Goal: Transaction & Acquisition: Download file/media

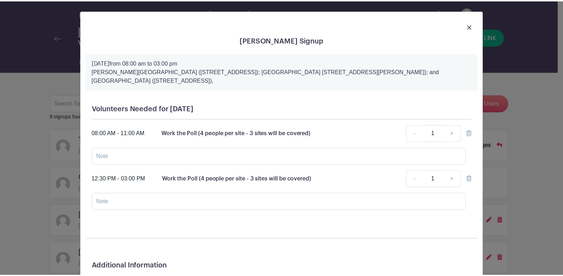
scroll to position [88, 0]
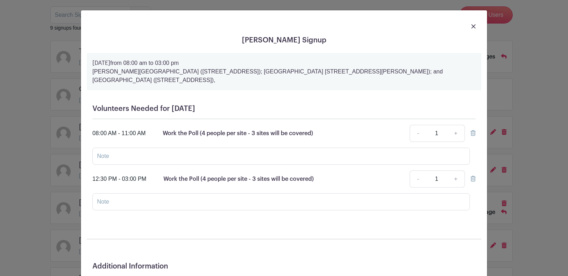
click at [453, 32] on div at bounding box center [284, 26] width 395 height 20
click at [471, 26] on img at bounding box center [473, 26] width 4 height 4
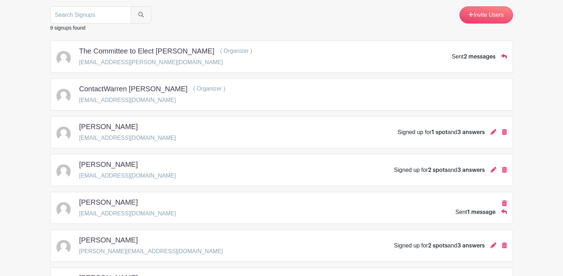
click at [452, 210] on div "[PERSON_NAME] [EMAIL_ADDRESS][DOMAIN_NAME] Sent 1 message" at bounding box center [281, 208] width 450 height 20
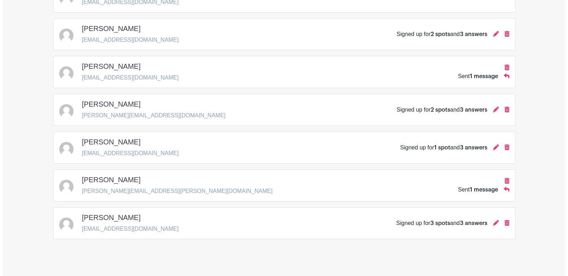
scroll to position [225, 0]
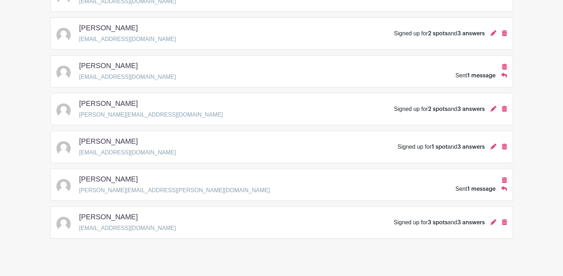
click at [470, 187] on span "1 message" at bounding box center [481, 189] width 28 height 6
drag, startPoint x: 416, startPoint y: 222, endPoint x: 445, endPoint y: 222, distance: 29.3
click at [445, 222] on div "Signed up for 3 spots and 3 answers" at bounding box center [438, 222] width 91 height 9
click at [105, 214] on h5 "[PERSON_NAME]" at bounding box center [108, 217] width 59 height 9
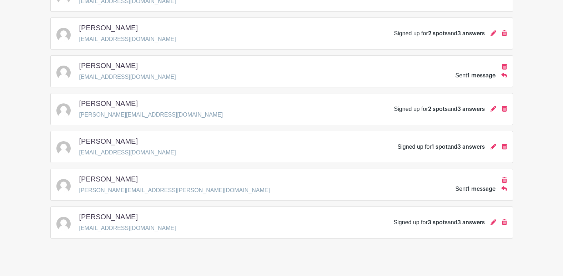
click at [205, 212] on div "[PERSON_NAME] [EMAIL_ADDRESS][DOMAIN_NAME] Signed up for 3 spots and 3 answers" at bounding box center [281, 223] width 462 height 32
drag, startPoint x: 205, startPoint y: 212, endPoint x: 387, endPoint y: 238, distance: 183.4
click at [387, 238] on div "[PERSON_NAME] [EMAIL_ADDRESS][DOMAIN_NAME] Signed up for 3 spots and 3 answers" at bounding box center [281, 223] width 462 height 32
click at [492, 223] on icon at bounding box center [493, 222] width 6 height 6
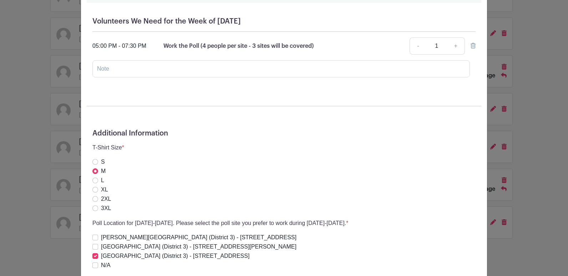
scroll to position [355, 0]
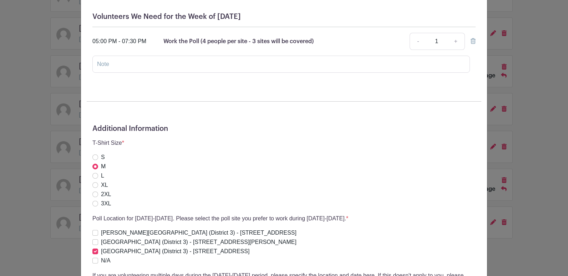
click at [549, 114] on div "The Committee to Elect [PERSON_NAME] Signup [DATE] 08:00 am to 07:30 pm [PERSON…" at bounding box center [284, 138] width 568 height 276
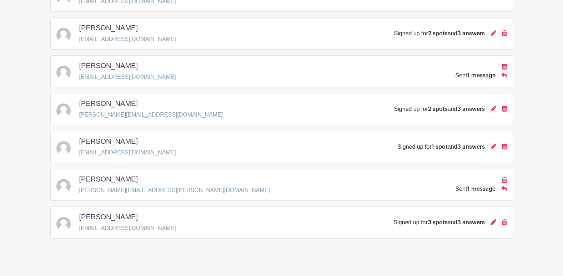
click at [493, 222] on icon at bounding box center [493, 222] width 6 height 6
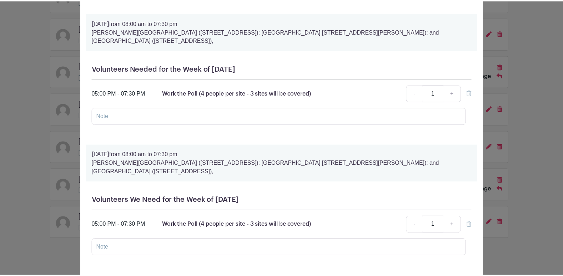
scroll to position [171, 0]
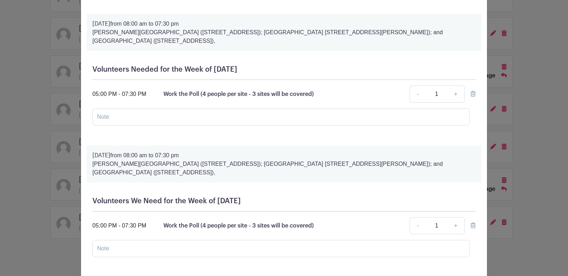
click at [526, 34] on div "The Committee to Elect [PERSON_NAME] Signup [DATE] 08:00 am to 07:30 pm [PERSON…" at bounding box center [284, 138] width 568 height 276
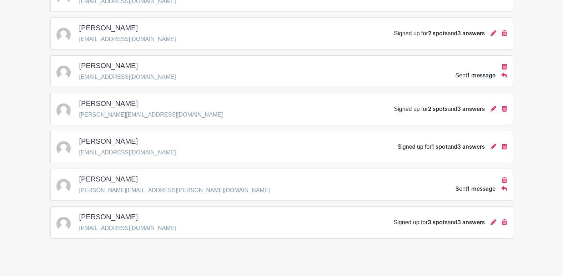
click at [550, 32] on main "Groups All Groups Eboni's Events My Signups Event Invites My account Logout [PE…" at bounding box center [281, 29] width 563 height 508
click at [492, 31] on icon at bounding box center [493, 33] width 6 height 6
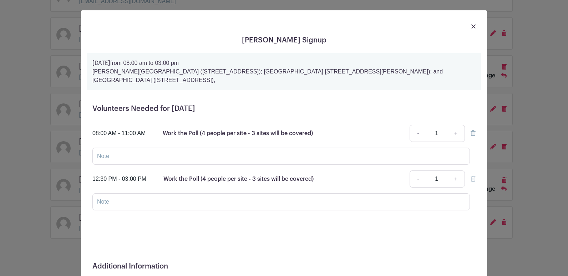
click at [471, 24] on link at bounding box center [473, 26] width 4 height 9
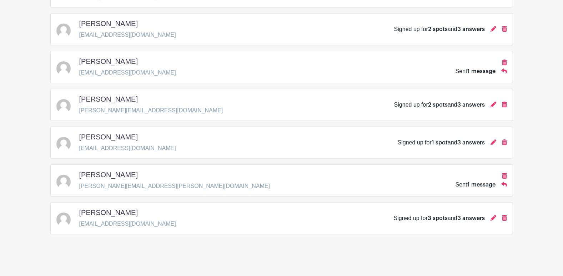
scroll to position [232, 0]
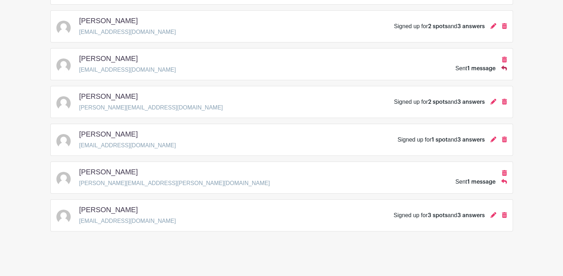
click at [505, 68] on icon at bounding box center [504, 68] width 6 height 5
click at [479, 70] on span "1 message" at bounding box center [481, 69] width 28 height 6
click at [448, 70] on div "[PERSON_NAME] [EMAIL_ADDRESS][DOMAIN_NAME] Sent 1 message" at bounding box center [281, 64] width 450 height 20
click at [505, 181] on icon at bounding box center [504, 181] width 6 height 5
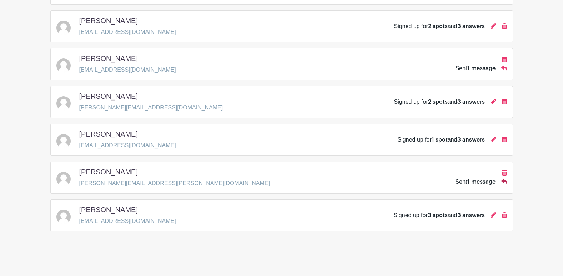
click at [505, 181] on icon at bounding box center [504, 181] width 6 height 5
click at [459, 182] on div "Sent 1 message" at bounding box center [475, 182] width 40 height 9
click at [137, 179] on p "[PERSON_NAME][EMAIL_ADDRESS][PERSON_NAME][DOMAIN_NAME]" at bounding box center [174, 183] width 190 height 9
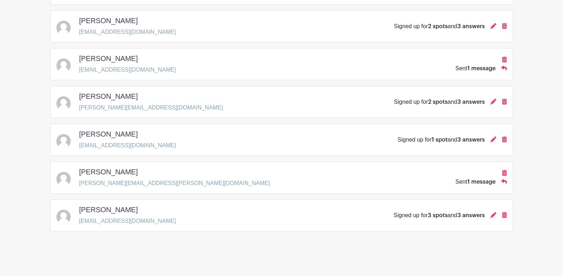
click at [198, 163] on div "[PERSON_NAME] [PERSON_NAME][EMAIL_ADDRESS][PERSON_NAME][DOMAIN_NAME] Sent 1 mes…" at bounding box center [281, 178] width 462 height 32
click at [207, 174] on div "[PERSON_NAME] [PERSON_NAME][EMAIL_ADDRESS][PERSON_NAME][DOMAIN_NAME] Sent 1 mes…" at bounding box center [281, 178] width 450 height 20
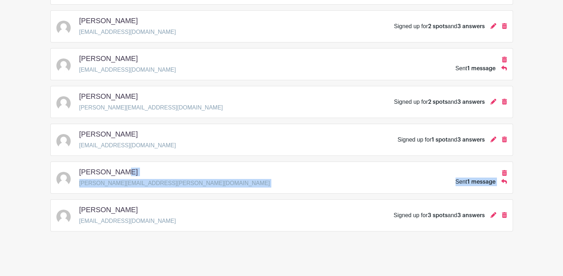
drag, startPoint x: 207, startPoint y: 174, endPoint x: 323, endPoint y: 179, distance: 116.7
click at [323, 179] on div "[PERSON_NAME] [PERSON_NAME][EMAIL_ADDRESS][PERSON_NAME][DOMAIN_NAME] Sent 1 mes…" at bounding box center [281, 178] width 450 height 20
click at [476, 179] on span "1 message" at bounding box center [481, 182] width 28 height 6
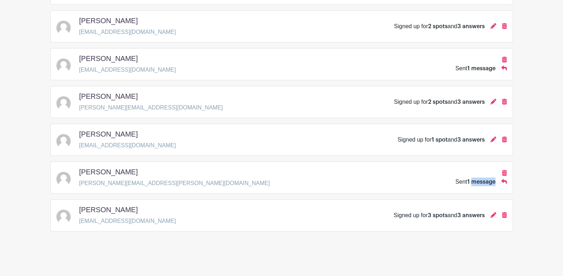
click at [476, 179] on span "1 message" at bounding box center [481, 182] width 28 height 6
drag, startPoint x: 476, startPoint y: 179, endPoint x: 472, endPoint y: 65, distance: 114.2
click at [472, 65] on div "Sent 1 message" at bounding box center [475, 68] width 40 height 9
click at [503, 67] on icon at bounding box center [504, 68] width 6 height 5
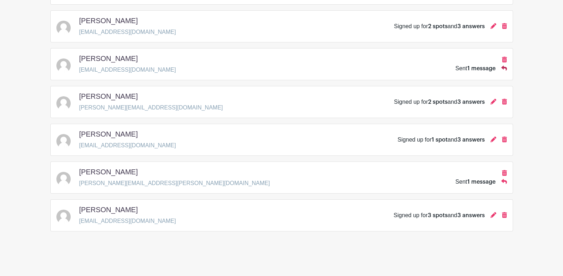
click at [503, 67] on icon at bounding box center [504, 68] width 6 height 5
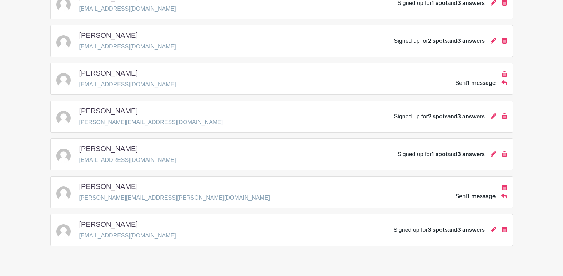
scroll to position [218, 0]
click at [532, 166] on main "Groups All Groups Eboni's Events My Signups Event Invites My account Logout [PE…" at bounding box center [281, 36] width 563 height 508
click at [460, 195] on div "Sent 1 message" at bounding box center [475, 196] width 40 height 9
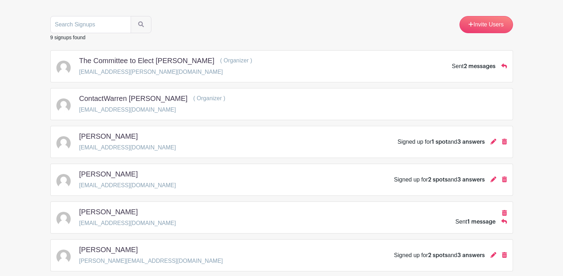
scroll to position [0, 0]
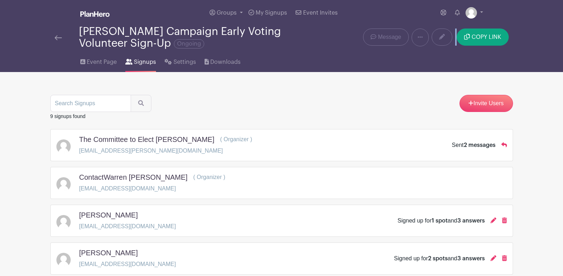
drag, startPoint x: 557, startPoint y: 36, endPoint x: 427, endPoint y: 30, distance: 130.0
click at [427, 30] on nav "Groups All Groups Eboni's Events My Signups Event Invites My account Logout [PE…" at bounding box center [281, 36] width 563 height 72
drag, startPoint x: 427, startPoint y: 30, endPoint x: 386, endPoint y: 38, distance: 41.1
click at [386, 38] on span "Message" at bounding box center [389, 37] width 23 height 9
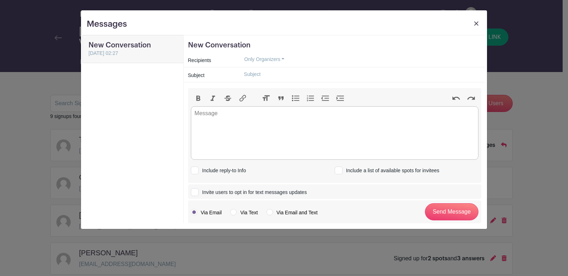
click at [386, 38] on div "New Conversation Recipients Only Organizers Only Organizers Only Invitees Only …" at bounding box center [334, 129] width 303 height 189
click at [477, 21] on img at bounding box center [476, 23] width 4 height 4
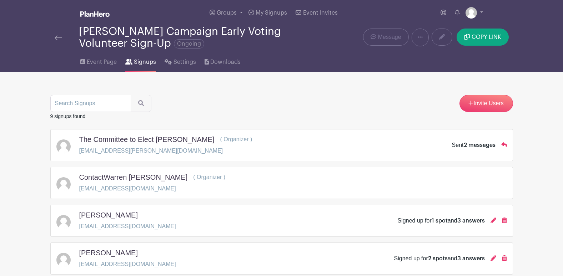
click at [190, 42] on span "Ongoing" at bounding box center [189, 43] width 30 height 9
click at [104, 59] on span "Event Page" at bounding box center [102, 62] width 30 height 9
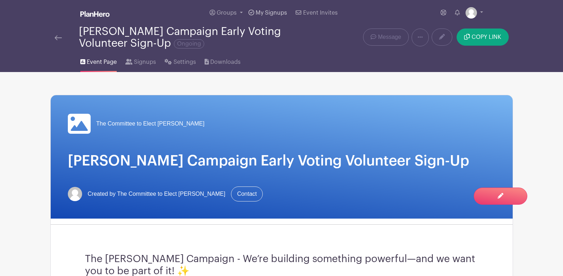
click at [264, 12] on span "My Signups" at bounding box center [270, 13] width 31 height 6
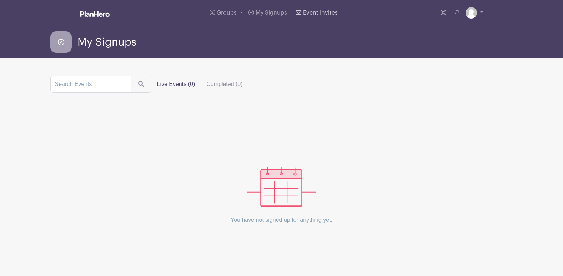
click at [304, 14] on span "Event Invites" at bounding box center [320, 13] width 35 height 6
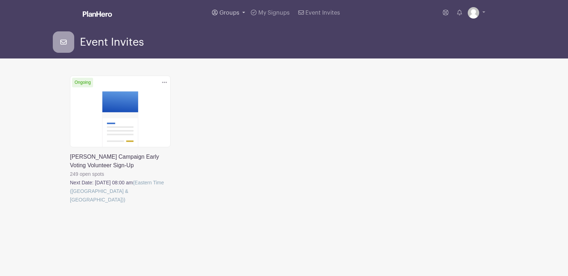
click at [224, 15] on span "Groups" at bounding box center [229, 13] width 20 height 6
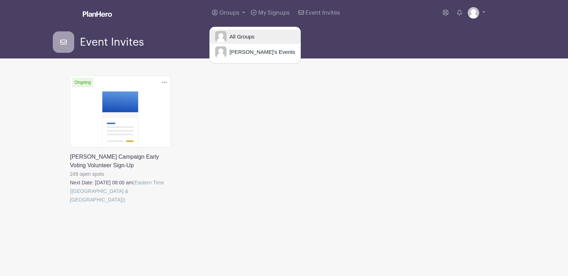
click at [234, 36] on span "All Groups" at bounding box center [241, 37] width 28 height 8
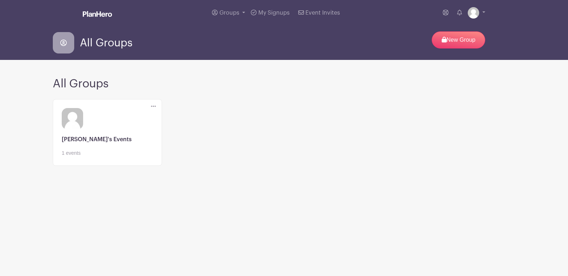
click at [153, 105] on icon at bounding box center [153, 106] width 5 height 6
click at [71, 157] on link at bounding box center [107, 157] width 91 height 0
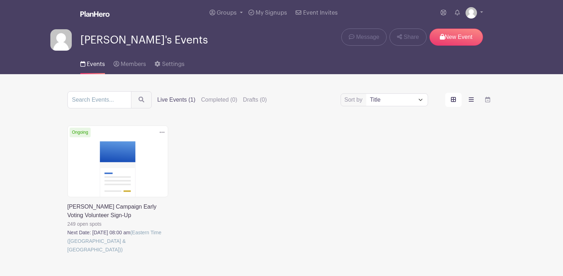
click at [473, 101] on icon "order and view" at bounding box center [470, 99] width 5 height 4
click at [0, 0] on input "order and view" at bounding box center [0, 0] width 0 height 0
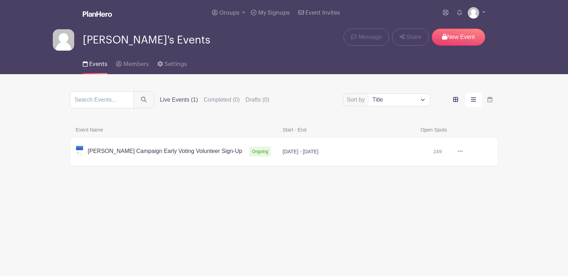
click at [454, 101] on icon "order and view" at bounding box center [455, 100] width 5 height 6
click at [0, 0] on input "order and view" at bounding box center [0, 0] width 0 height 0
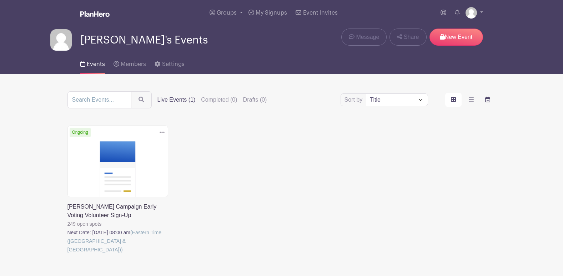
click at [487, 102] on label "order and view" at bounding box center [487, 100] width 16 height 14
click at [0, 0] on input "order and view" at bounding box center [0, 0] width 0 height 0
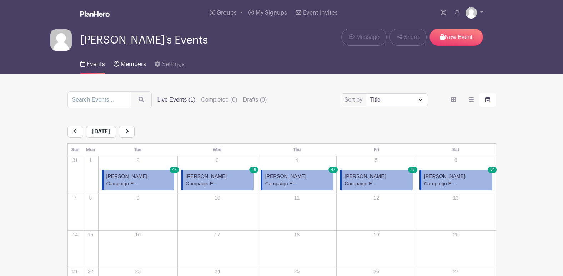
click at [127, 66] on span "Members" at bounding box center [133, 64] width 25 height 6
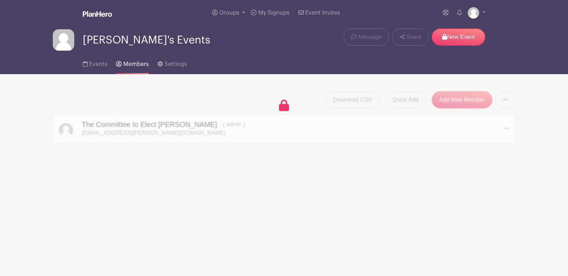
click at [127, 66] on span "Members" at bounding box center [135, 64] width 25 height 6
click at [166, 68] on link "Settings" at bounding box center [172, 62] width 30 height 23
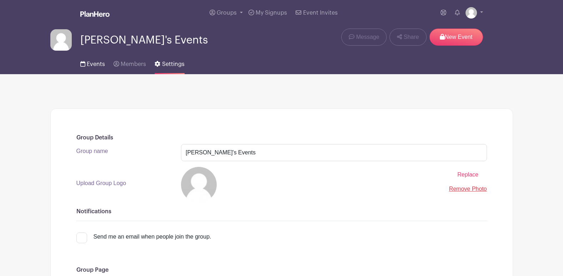
click at [86, 63] on link "Events" at bounding box center [92, 62] width 25 height 23
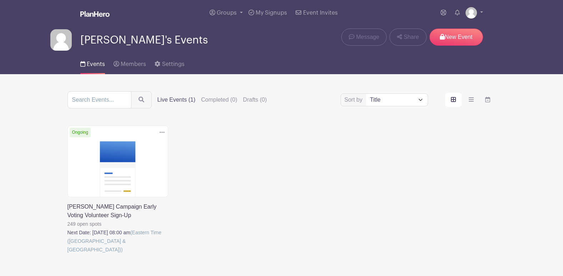
click at [86, 63] on link "Events" at bounding box center [92, 62] width 25 height 23
click at [480, 12] on link at bounding box center [473, 12] width 17 height 11
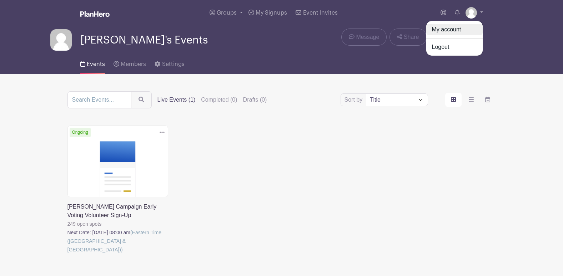
click at [454, 34] on link "My account" at bounding box center [454, 29] width 56 height 11
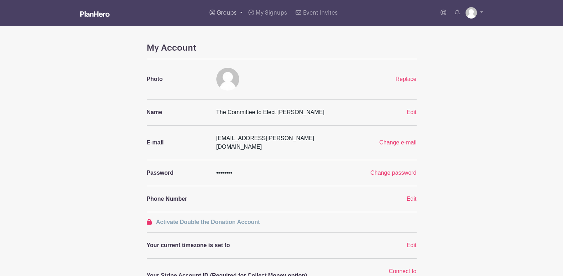
click at [233, 12] on span "Groups" at bounding box center [227, 13] width 20 height 6
click at [245, 37] on span "All Groups" at bounding box center [238, 37] width 28 height 8
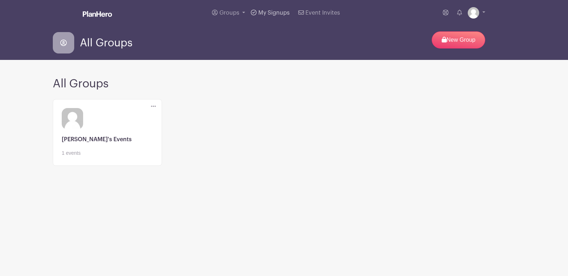
click at [269, 11] on span "My Signups" at bounding box center [273, 13] width 31 height 6
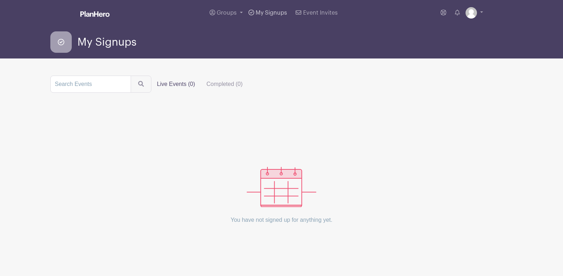
click at [269, 11] on span "My Signups" at bounding box center [270, 13] width 31 height 6
click at [310, 11] on span "Event Invites" at bounding box center [320, 13] width 35 height 6
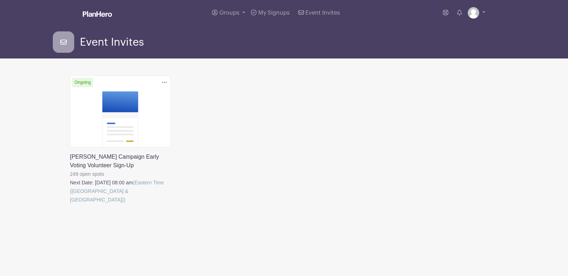
click at [70, 204] on link at bounding box center [70, 204] width 0 height 0
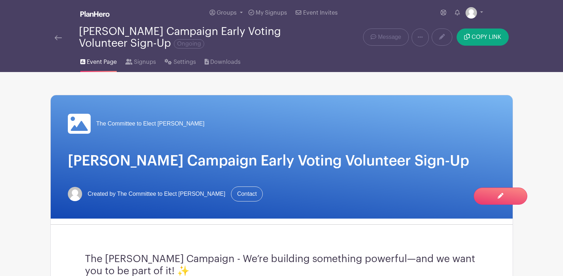
click at [216, 61] on span "Downloads" at bounding box center [225, 62] width 30 height 9
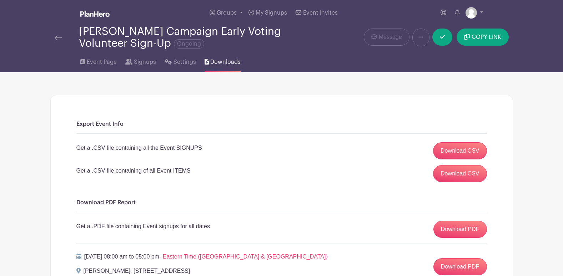
click at [216, 61] on span "Downloads" at bounding box center [225, 62] width 30 height 9
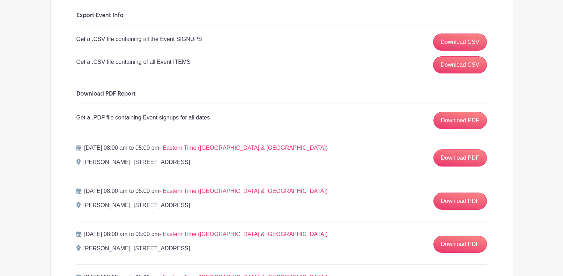
scroll to position [108, 0]
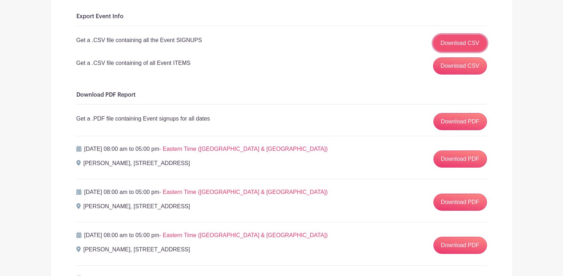
click at [452, 47] on link "Download CSV" at bounding box center [460, 43] width 54 height 17
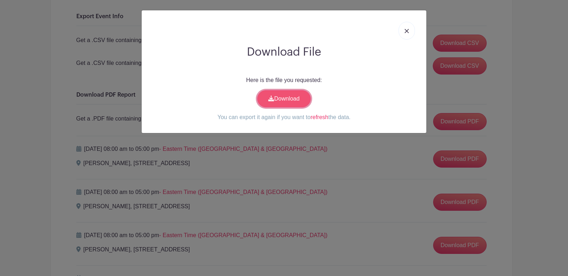
click at [291, 96] on link "Download" at bounding box center [284, 98] width 54 height 17
click at [517, 77] on div "Download File Here is the file you requested: Download You can export it again …" at bounding box center [284, 138] width 568 height 276
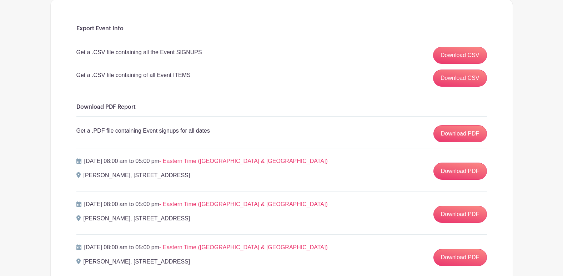
scroll to position [0, 0]
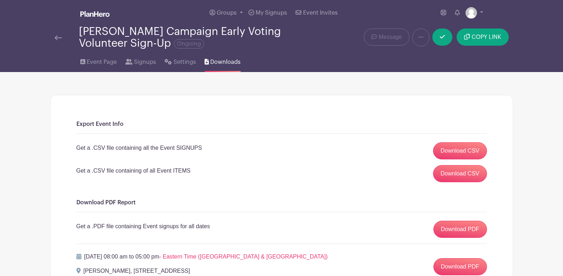
click at [360, 123] on h6 "Export Event Info" at bounding box center [281, 124] width 410 height 7
click at [182, 59] on span "Settings" at bounding box center [184, 62] width 22 height 9
